Goal: Task Accomplishment & Management: Manage account settings

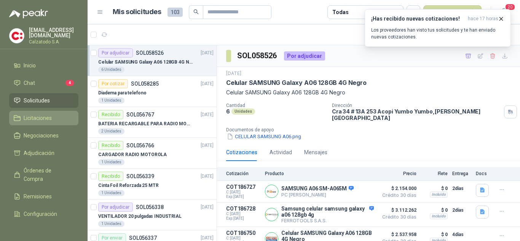
scroll to position [48, 0]
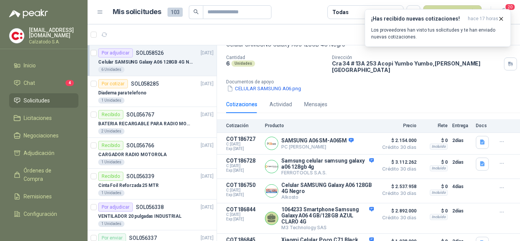
click at [36, 98] on span "Solicitudes" at bounding box center [37, 100] width 26 height 8
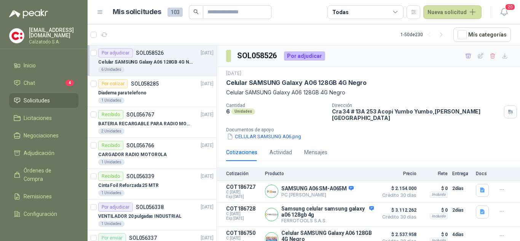
click at [33, 99] on span "Solicitudes" at bounding box center [37, 100] width 26 height 8
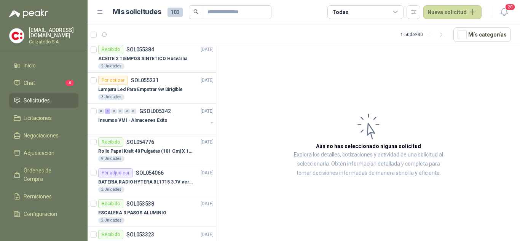
scroll to position [288, 0]
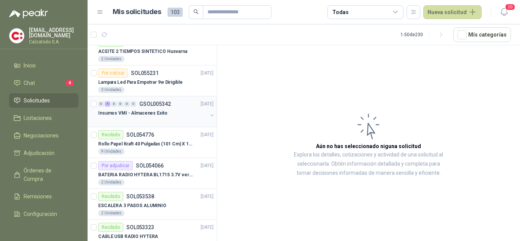
click at [138, 107] on div "0 4 0 0 0 0 GSOL005342 08/09/25" at bounding box center [156, 103] width 117 height 9
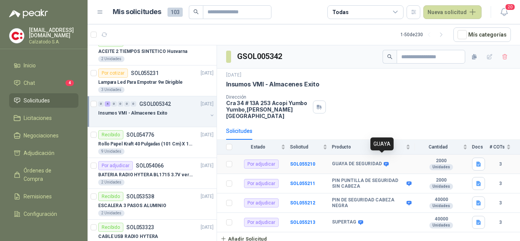
click at [384, 162] on icon at bounding box center [386, 164] width 5 height 5
click at [345, 161] on td "GUAYA DE SEGURIDAD" at bounding box center [373, 163] width 83 height 19
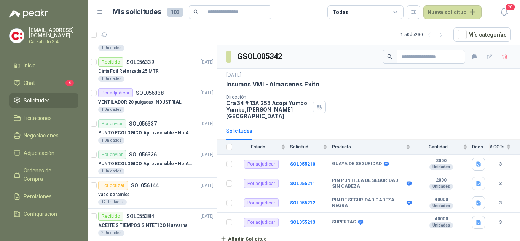
scroll to position [228, 0]
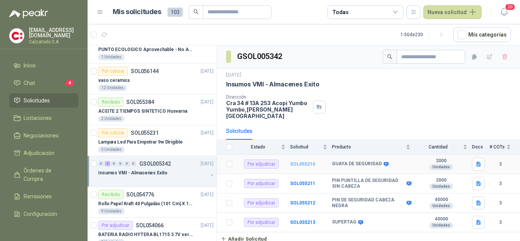
click at [309, 161] on b "SOL055210" at bounding box center [302, 163] width 25 height 5
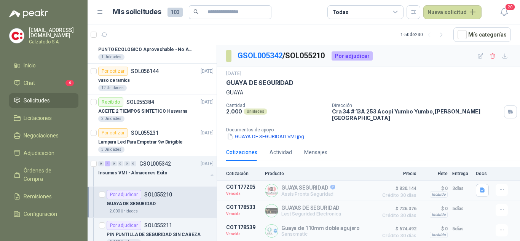
scroll to position [342, 0]
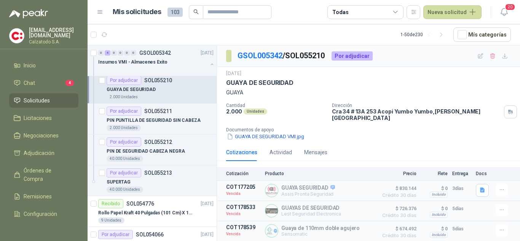
click at [121, 79] on div "Por adjudicar" at bounding box center [124, 80] width 35 height 9
click at [137, 88] on p "GUAYA DE SEGURIDAD" at bounding box center [131, 89] width 49 height 7
click at [351, 206] on button "Detalles" at bounding box center [356, 210] width 36 height 10
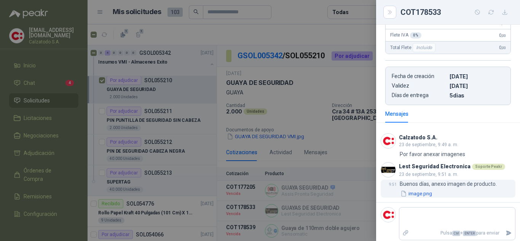
scroll to position [0, 0]
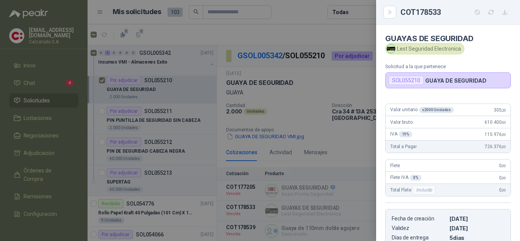
click at [357, 144] on div at bounding box center [260, 120] width 520 height 241
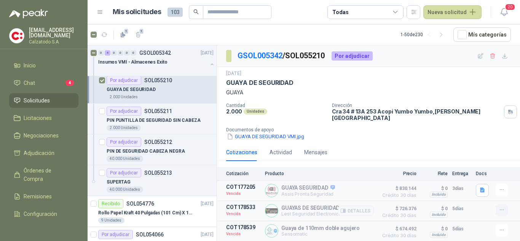
click at [505, 207] on icon "button" at bounding box center [501, 210] width 6 height 6
click at [481, 189] on button "Solicitar Recotización" at bounding box center [486, 188] width 61 height 12
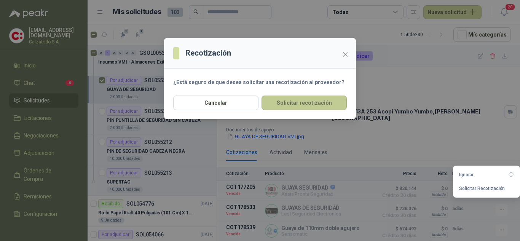
click at [298, 101] on button "Solicitar recotización" at bounding box center [303, 103] width 85 height 14
